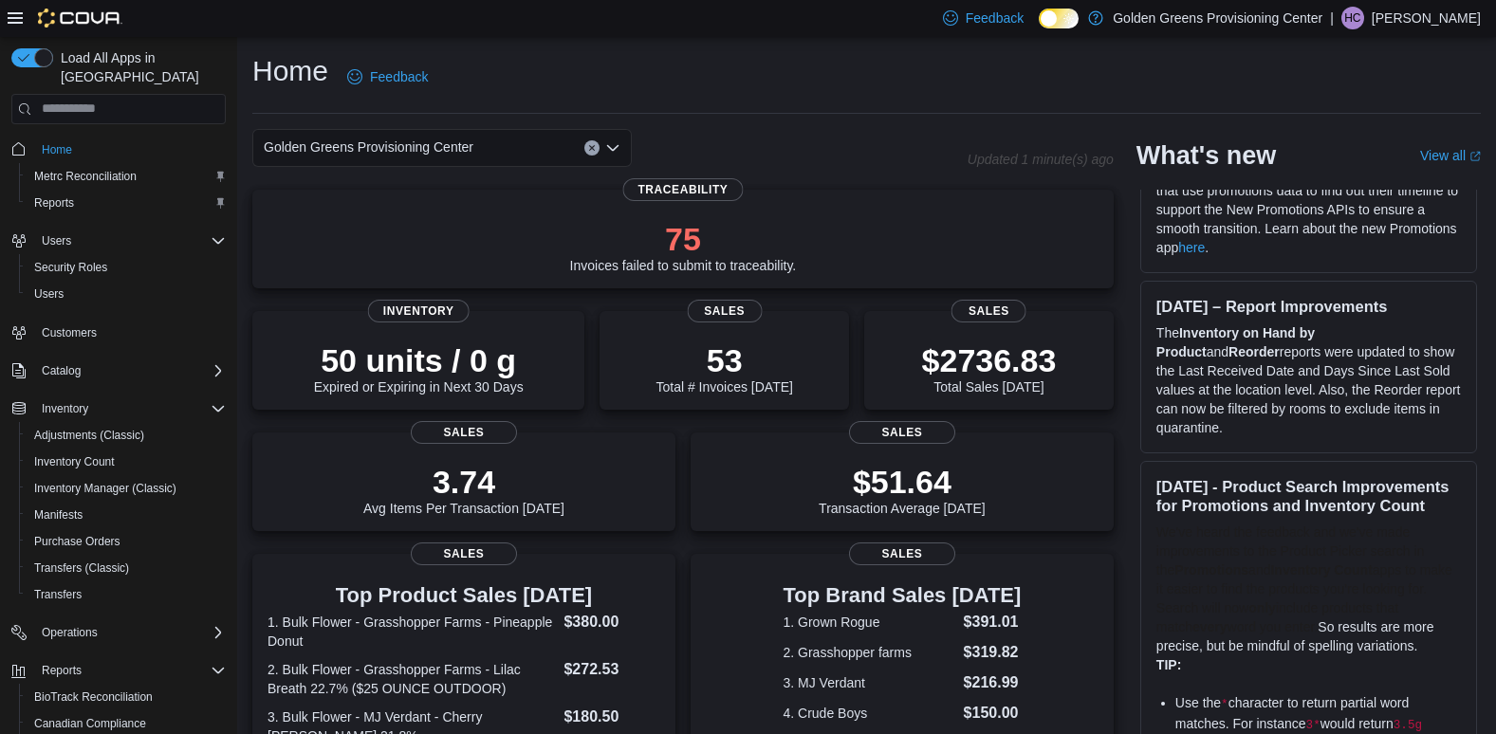
scroll to position [151, 0]
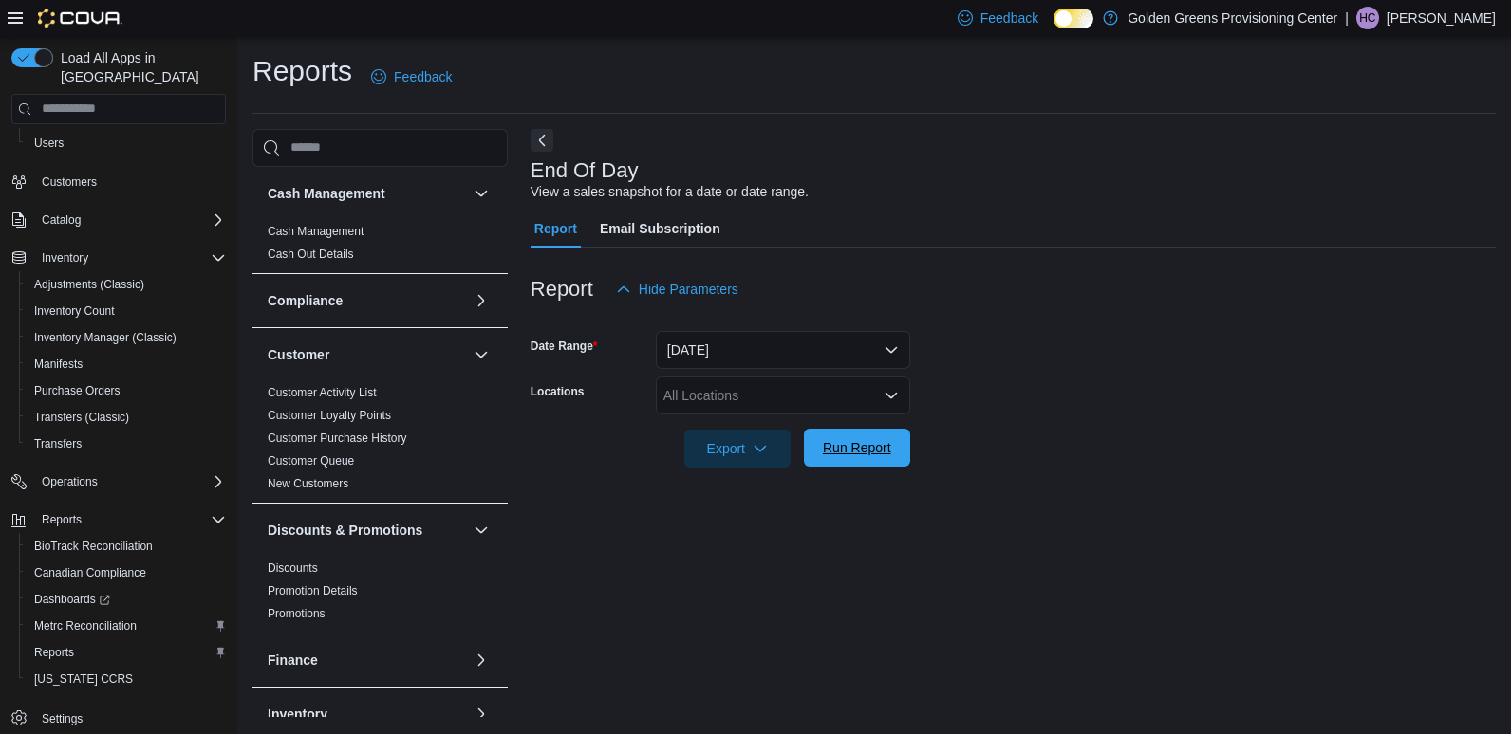
click at [877, 447] on span "Run Report" at bounding box center [857, 447] width 68 height 19
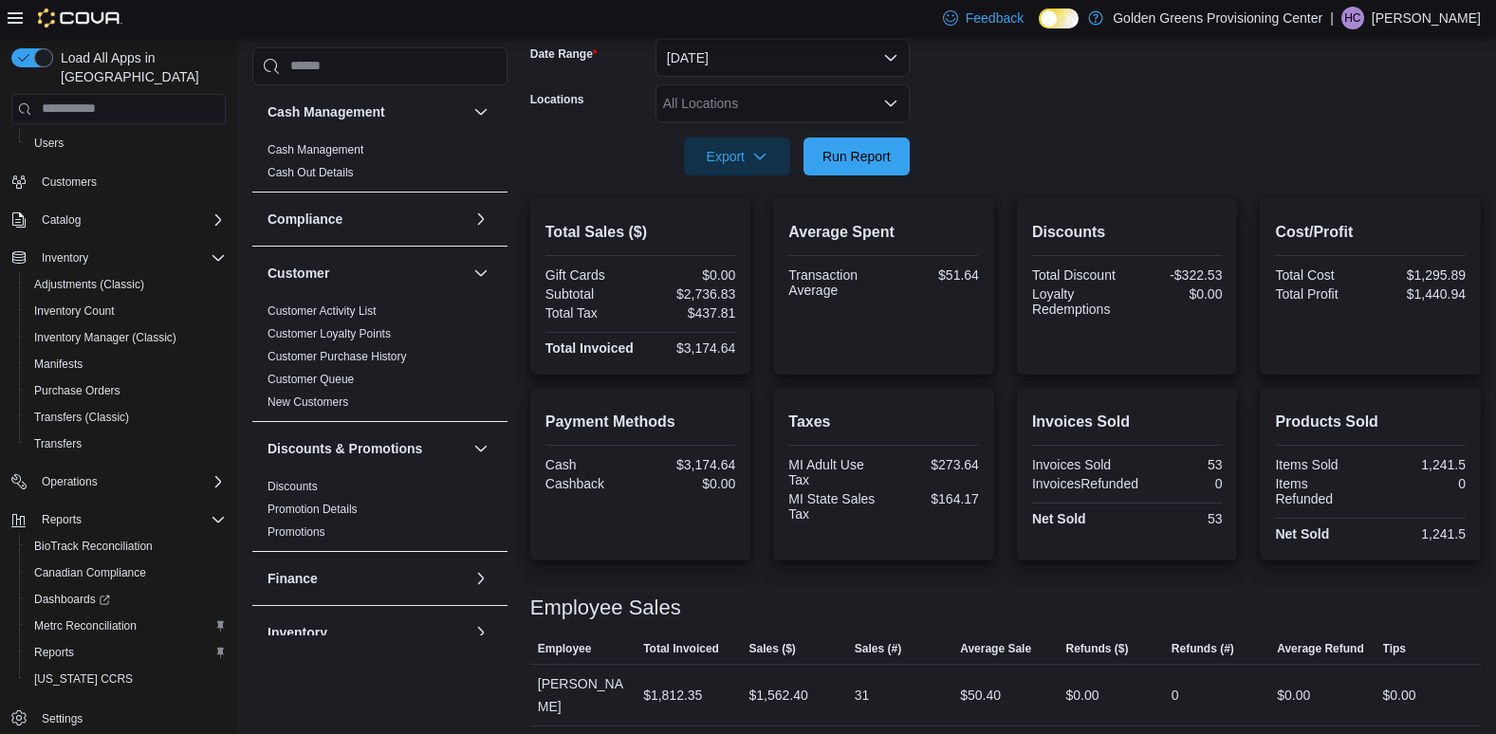
scroll to position [316, 0]
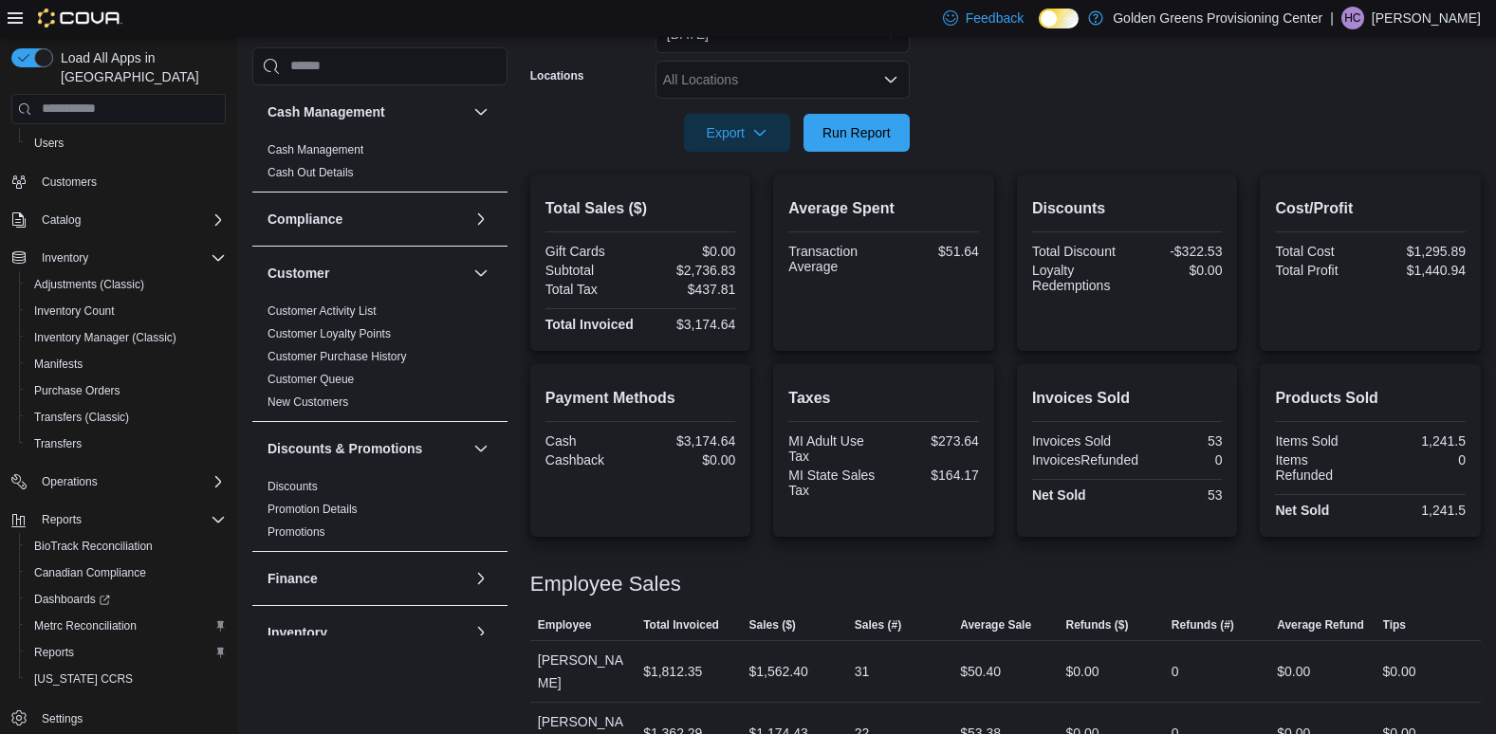
click at [1070, 138] on form "Date Range [DATE] Locations All Locations Export Run Report" at bounding box center [1005, 71] width 951 height 159
